Goal: Task Accomplishment & Management: Use online tool/utility

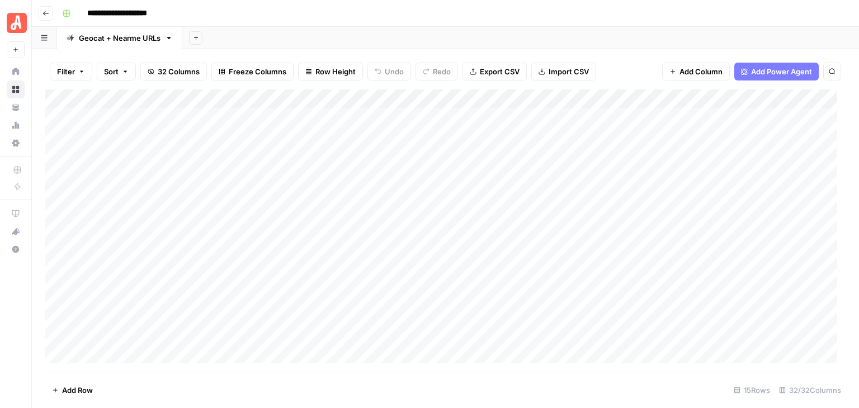
click at [46, 11] on icon "button" at bounding box center [46, 13] width 7 height 7
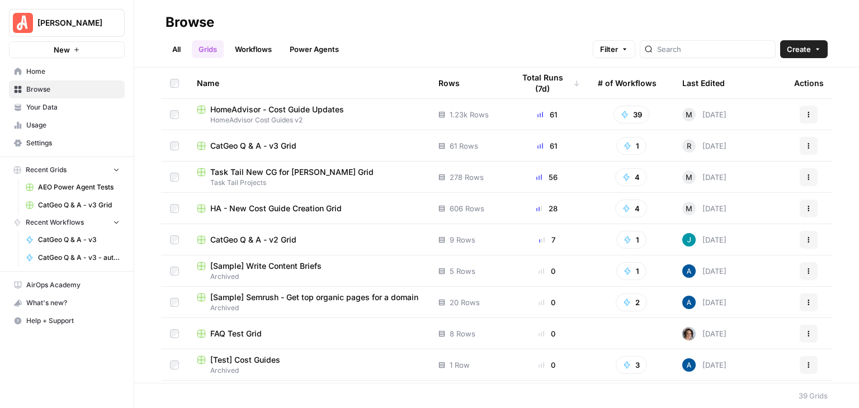
click at [285, 143] on span "CatGeo Q & A - v3 Grid" at bounding box center [253, 145] width 86 height 11
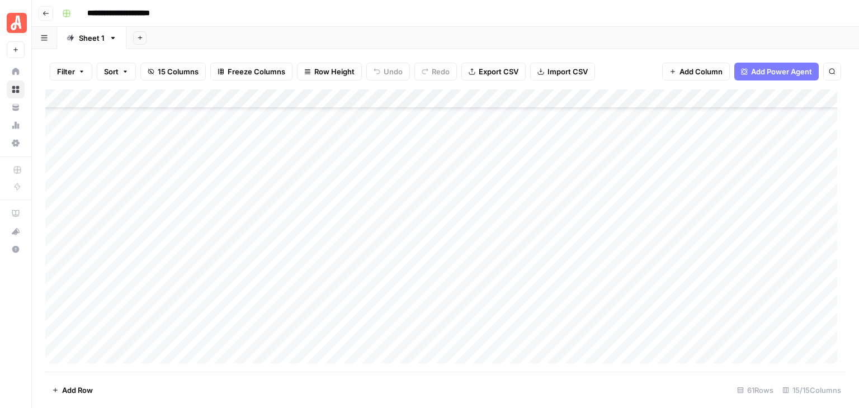
scroll to position [923, 0]
click at [114, 354] on div "Add Column" at bounding box center [445, 230] width 800 height 282
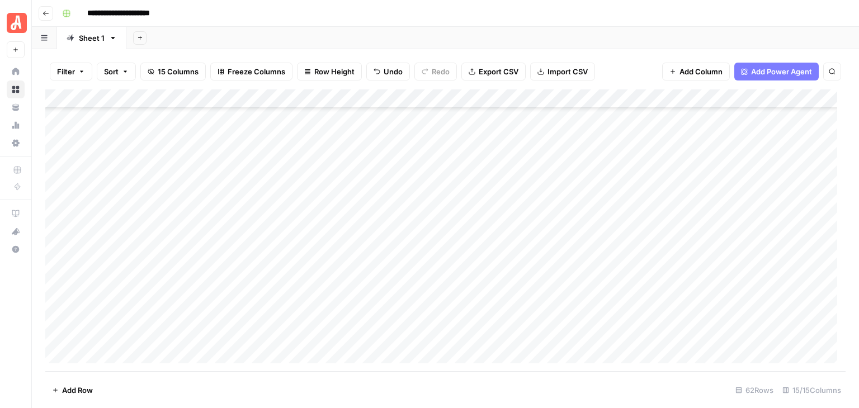
click at [114, 354] on div "Add Column" at bounding box center [445, 230] width 800 height 282
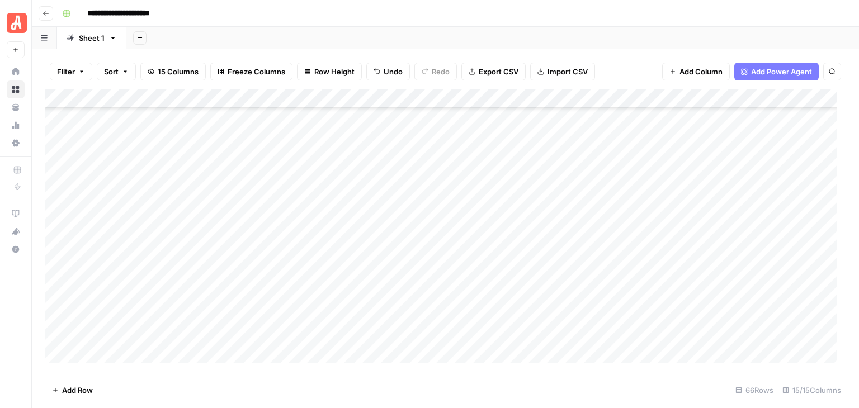
scroll to position [1018, 0]
click at [114, 354] on div "Add Column" at bounding box center [445, 230] width 800 height 282
click at [239, 225] on div "Add Column" at bounding box center [445, 230] width 800 height 282
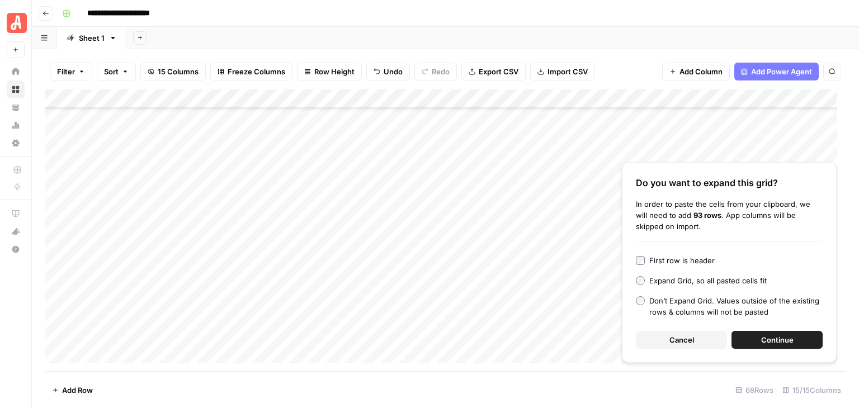
click at [791, 341] on span "Continue" at bounding box center [777, 339] width 32 height 11
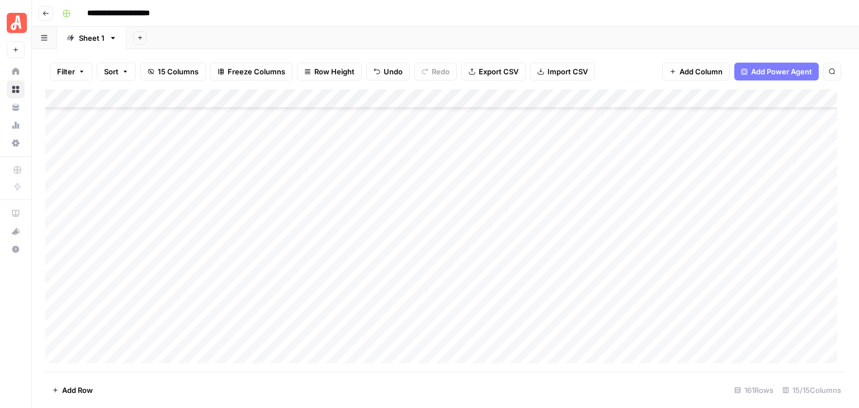
scroll to position [2825, 0]
click at [87, 385] on span "Add Row" at bounding box center [77, 390] width 31 height 11
click at [87, 388] on span "Add Row" at bounding box center [77, 390] width 31 height 11
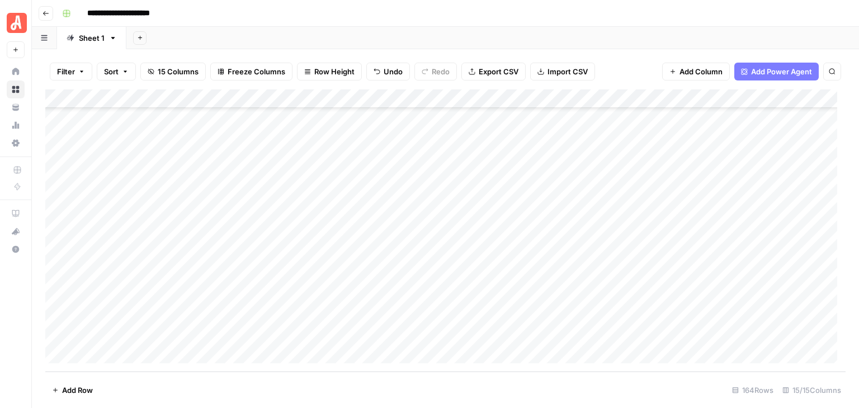
click at [87, 388] on span "Add Row" at bounding box center [77, 390] width 31 height 11
click at [225, 280] on div "Add Column" at bounding box center [445, 230] width 800 height 282
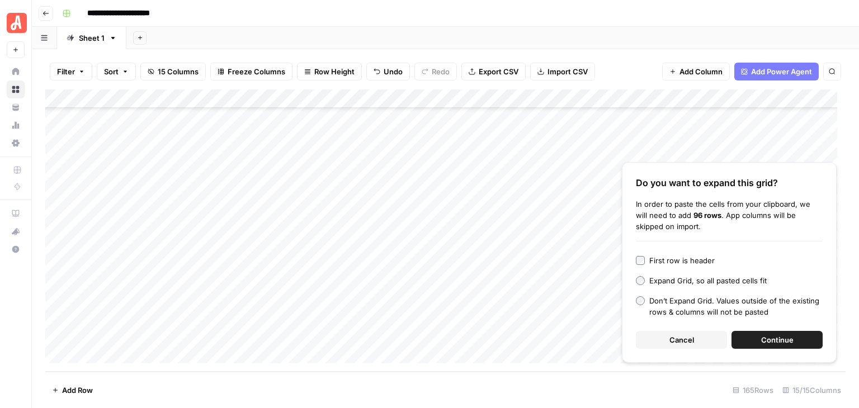
click at [789, 337] on span "Continue" at bounding box center [777, 339] width 32 height 11
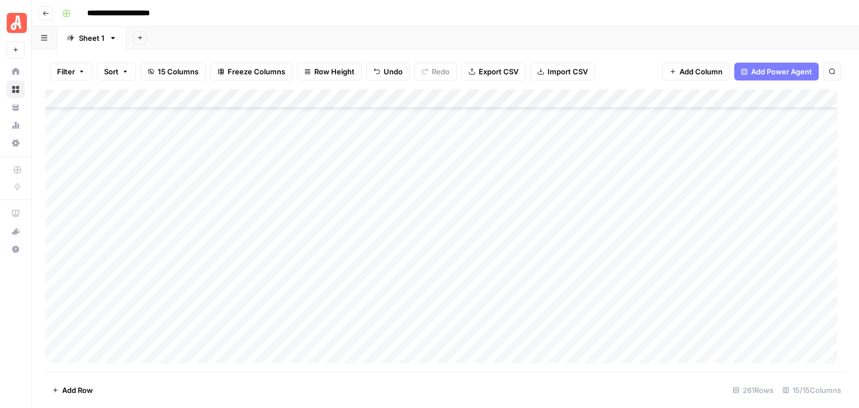
scroll to position [2992, 0]
click at [277, 184] on div "Add Column" at bounding box center [445, 230] width 800 height 282
click at [266, 206] on div "Add Column" at bounding box center [445, 230] width 800 height 282
click at [272, 183] on div "Add Column" at bounding box center [445, 230] width 800 height 282
